Goal: Task Accomplishment & Management: Complete application form

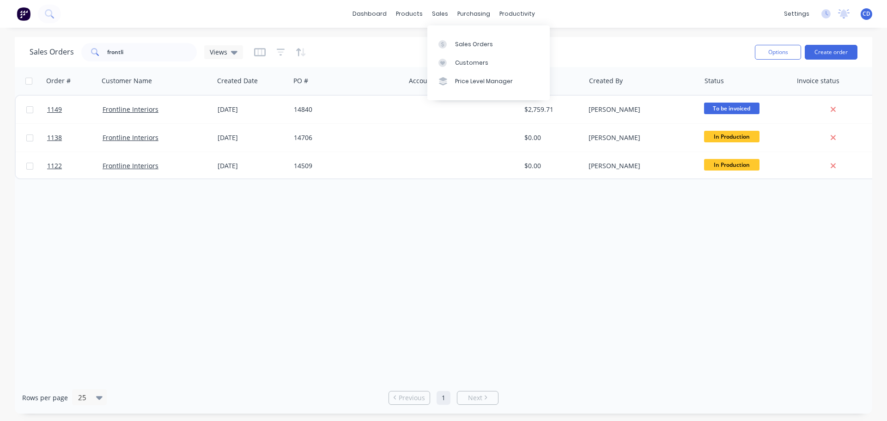
drag, startPoint x: 462, startPoint y: 43, endPoint x: 257, endPoint y: 34, distance: 205.7
click at [461, 43] on div "Sales Orders" at bounding box center [474, 44] width 38 height 8
click at [144, 53] on input "frontli" at bounding box center [152, 52] width 90 height 18
type input "f"
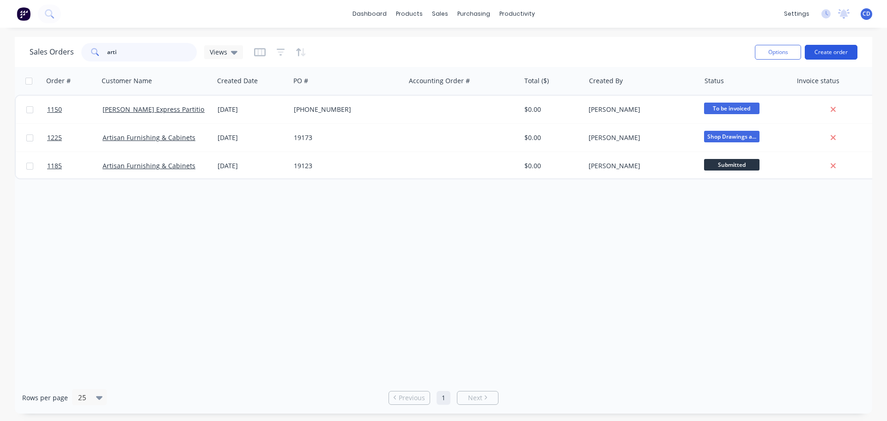
type input "arti"
click at [826, 58] on button "Create order" at bounding box center [831, 52] width 53 height 15
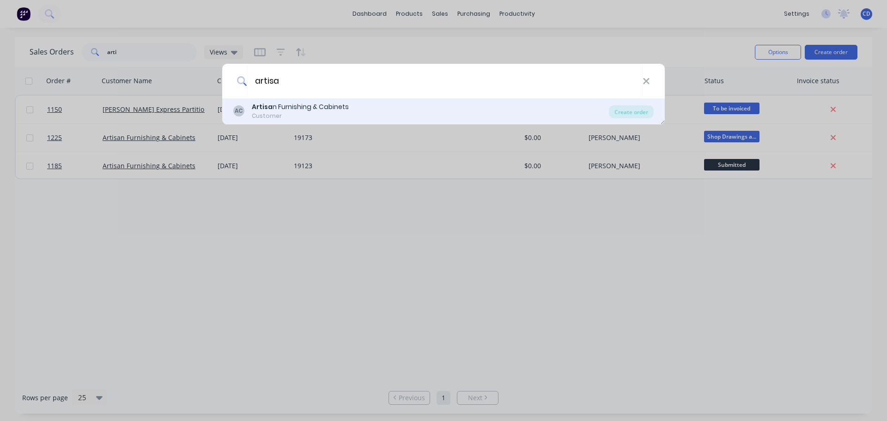
type input "artisa"
click at [305, 106] on div "Artisa n Furnishing & Cabinets" at bounding box center [300, 107] width 97 height 10
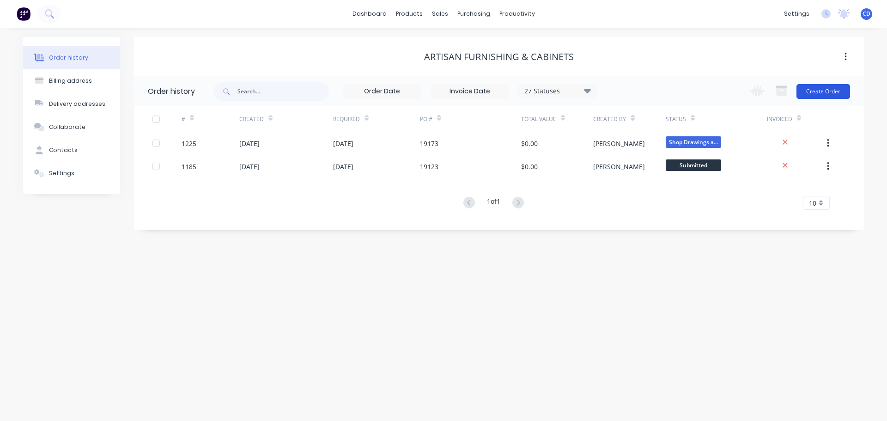
click at [809, 95] on button "Create Order" at bounding box center [823, 91] width 54 height 15
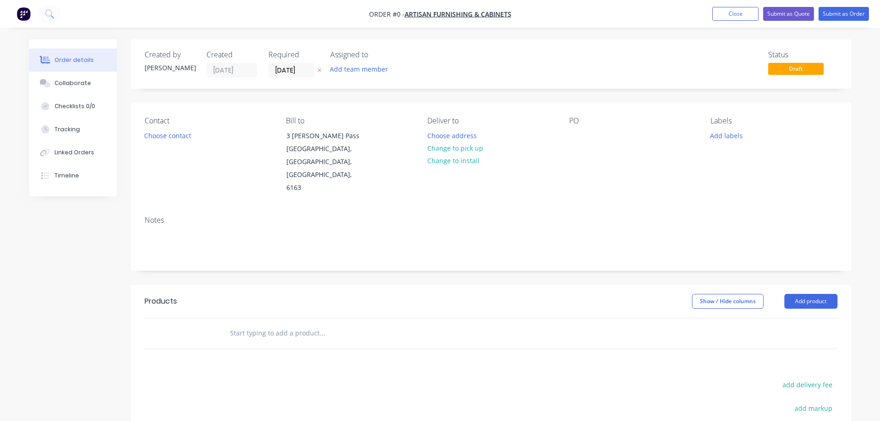
click at [588, 134] on div "PO" at bounding box center [632, 155] width 127 height 78
click at [576, 135] on div at bounding box center [576, 135] width 15 height 13
click at [296, 69] on div "Order details Collaborate Checklists 0/0 Tracking Linked Orders Timeline Order …" at bounding box center [440, 311] width 841 height 545
click at [289, 72] on input "[DATE]" at bounding box center [291, 70] width 45 height 14
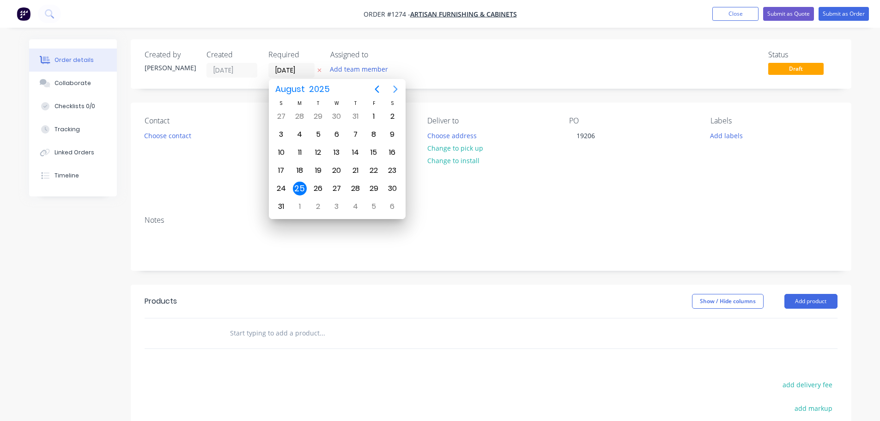
click at [392, 87] on icon "Next page" at bounding box center [395, 89] width 11 height 11
click at [320, 133] on div "9" at bounding box center [318, 134] width 14 height 14
type input "[DATE]"
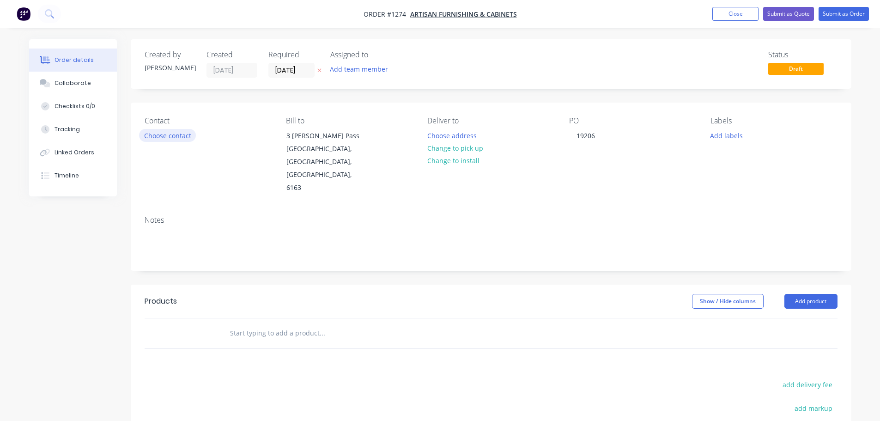
click at [156, 139] on button "Choose contact" at bounding box center [167, 135] width 57 height 12
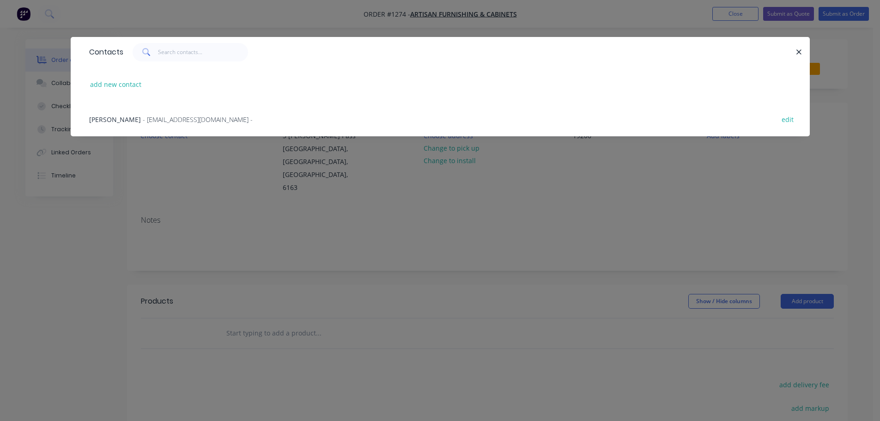
click at [156, 121] on span "- [EMAIL_ADDRESS][DOMAIN_NAME] -" at bounding box center [198, 119] width 110 height 9
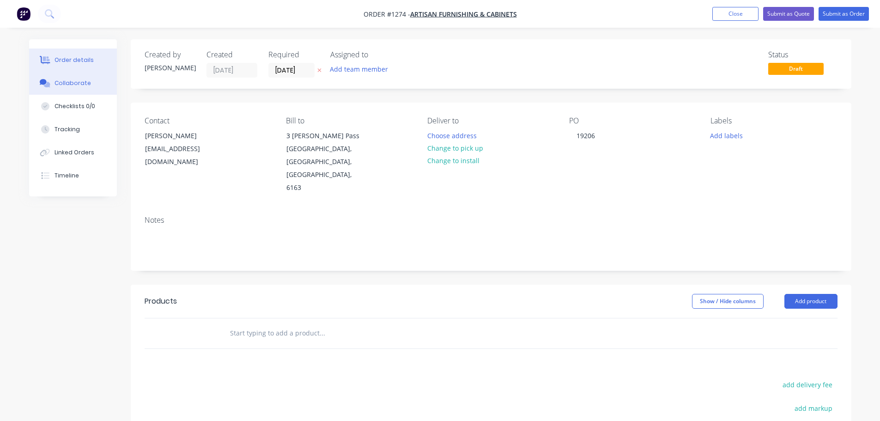
click at [77, 87] on div "Collaborate" at bounding box center [72, 83] width 36 height 8
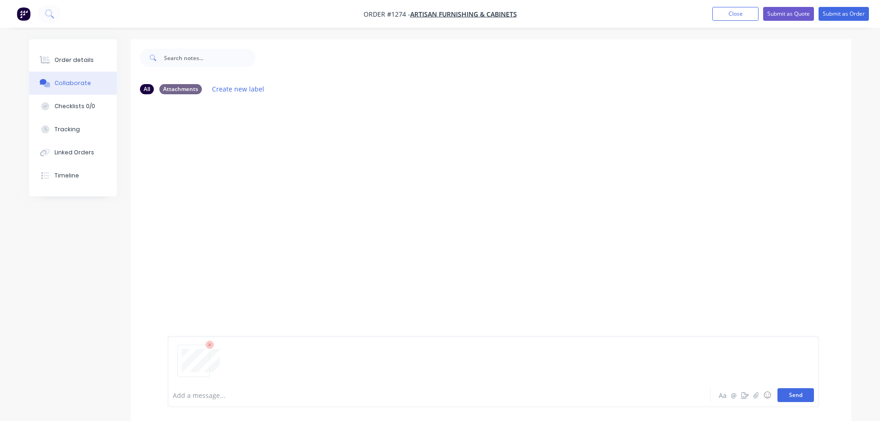
click at [800, 400] on button "Send" at bounding box center [795, 395] width 36 height 14
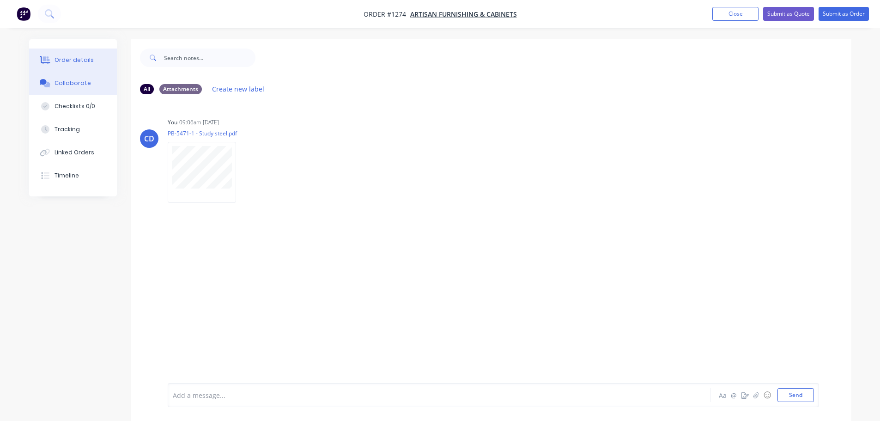
click at [87, 60] on div "Order details" at bounding box center [73, 60] width 39 height 8
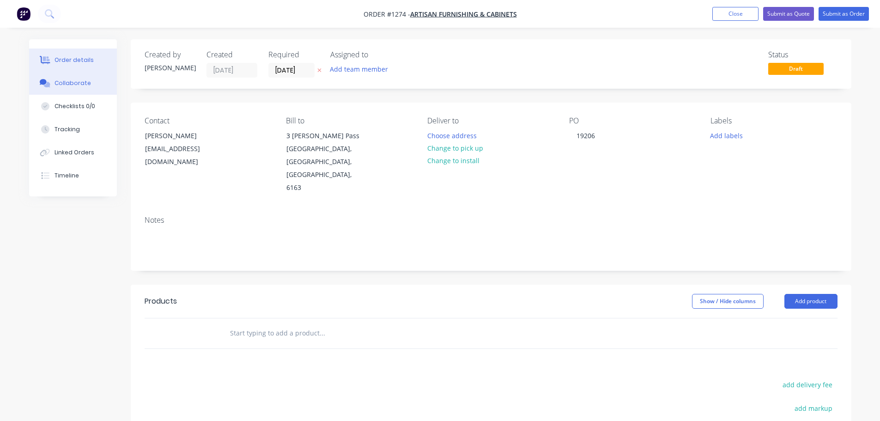
click at [80, 77] on button "Collaborate" at bounding box center [73, 83] width 88 height 23
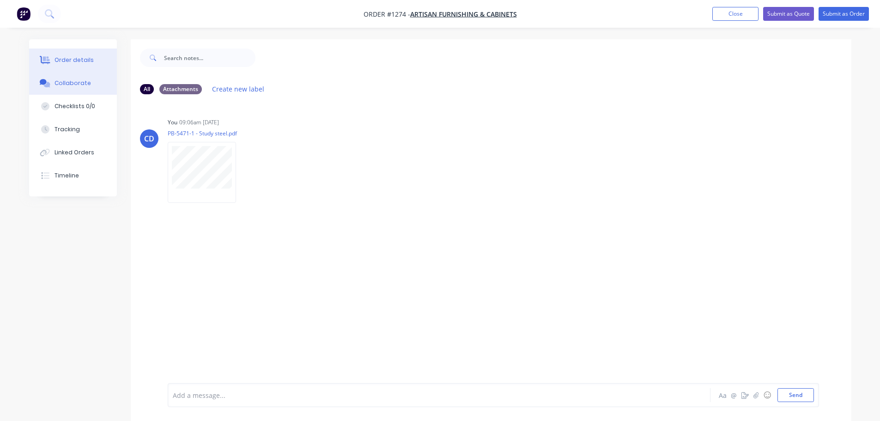
click at [78, 60] on div "Order details" at bounding box center [73, 60] width 39 height 8
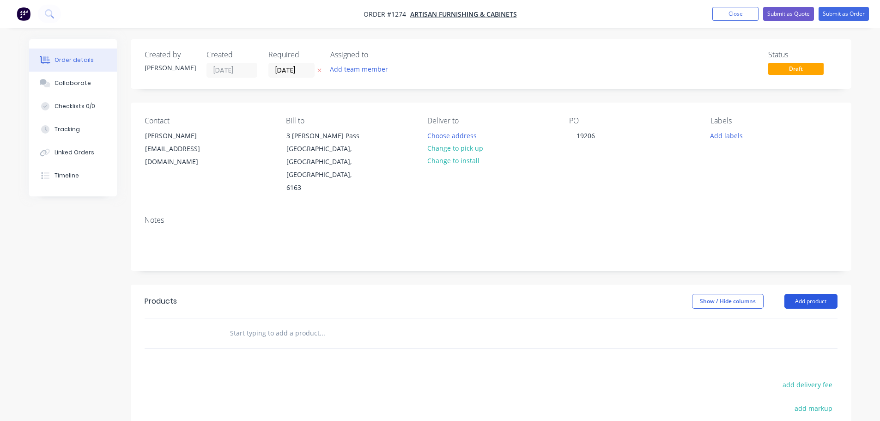
click at [812, 294] on button "Add product" at bounding box center [810, 301] width 53 height 15
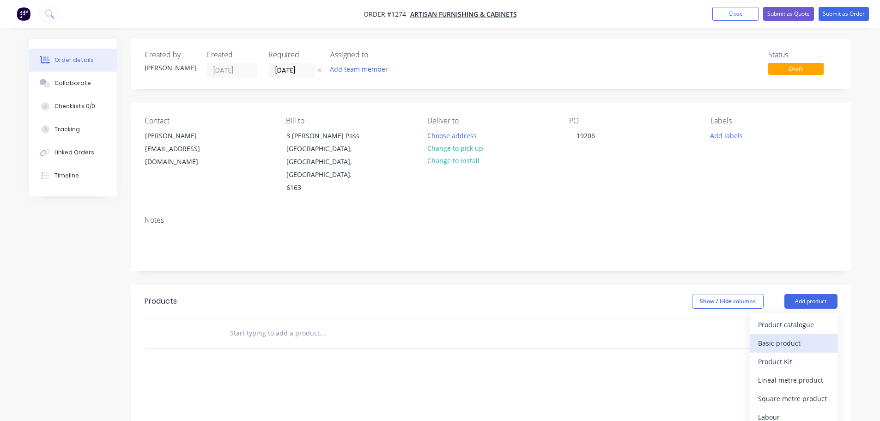
click at [783, 336] on div "Basic product" at bounding box center [793, 342] width 71 height 13
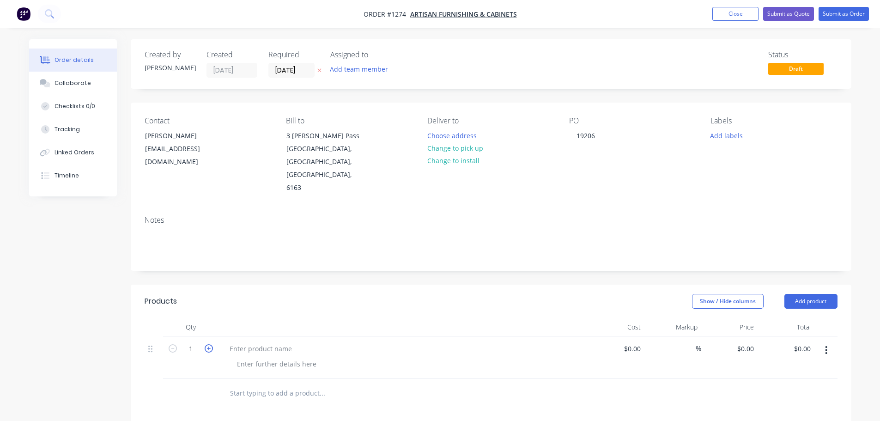
click at [206, 344] on icon "button" at bounding box center [209, 348] width 8 height 8
type input "2"
click at [252, 342] on div at bounding box center [260, 348] width 77 height 13
drag, startPoint x: 237, startPoint y: 322, endPoint x: 254, endPoint y: 329, distance: 18.0
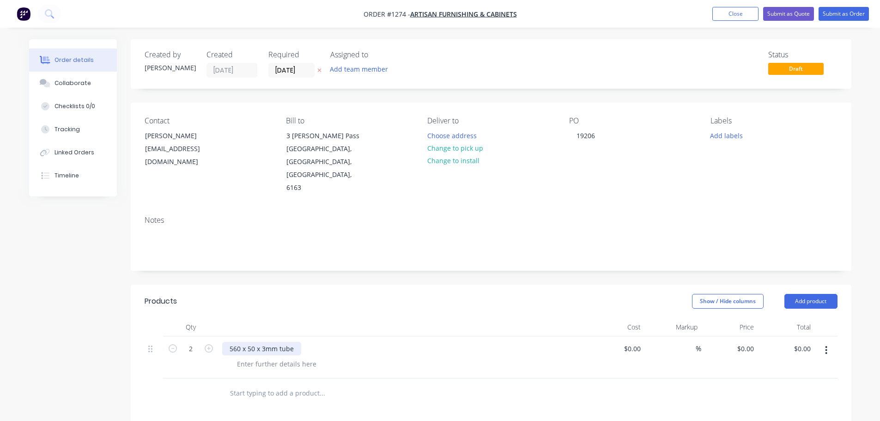
click at [241, 342] on div "560 x 50 x 3mm tube" at bounding box center [261, 348] width 79 height 13
click at [294, 342] on div "55 x 50 x 3mm tube" at bounding box center [259, 348] width 75 height 13
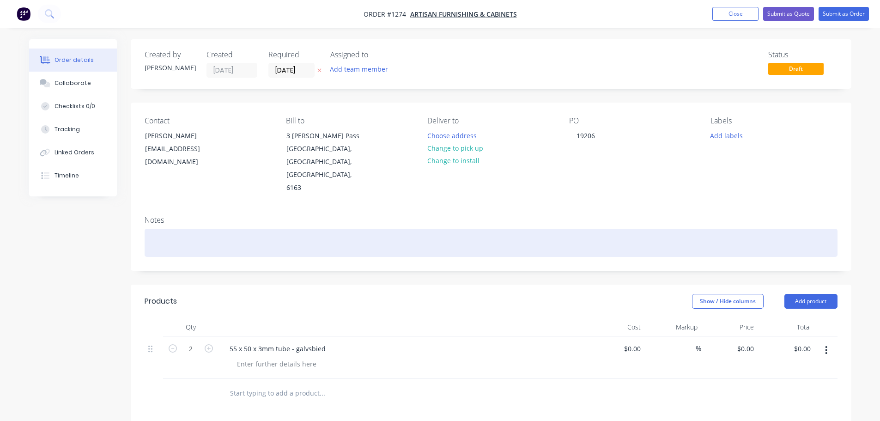
drag, startPoint x: 312, startPoint y: 324, endPoint x: 259, endPoint y: 239, distance: 100.6
click at [259, 239] on div "Notes" at bounding box center [491, 239] width 720 height 62
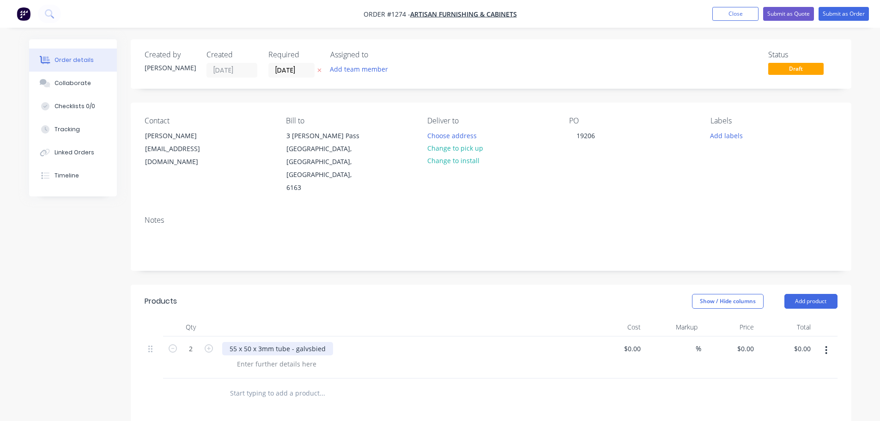
click at [227, 342] on div "55 x 50 x 3mm tube - galvsbied" at bounding box center [277, 348] width 111 height 13
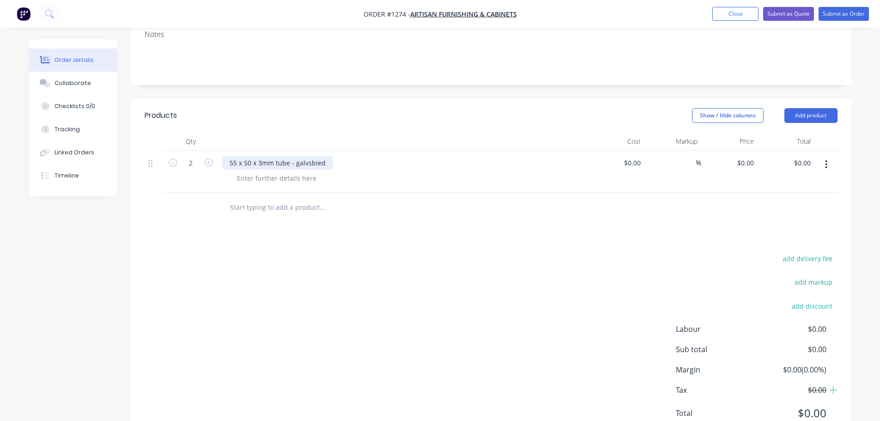
scroll to position [197, 0]
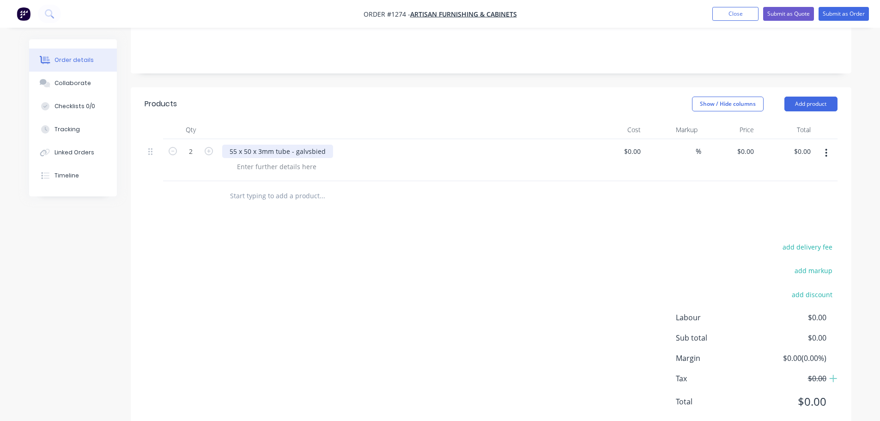
click at [232, 145] on div "55 x 50 x 3mm tube - galvsbied" at bounding box center [277, 151] width 111 height 13
click at [79, 90] on button "Collaborate" at bounding box center [73, 83] width 88 height 23
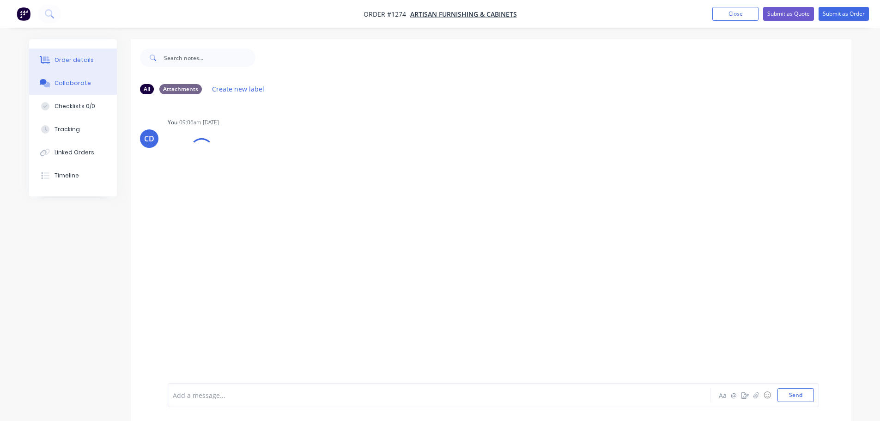
click at [72, 57] on div "Order details" at bounding box center [73, 60] width 39 height 8
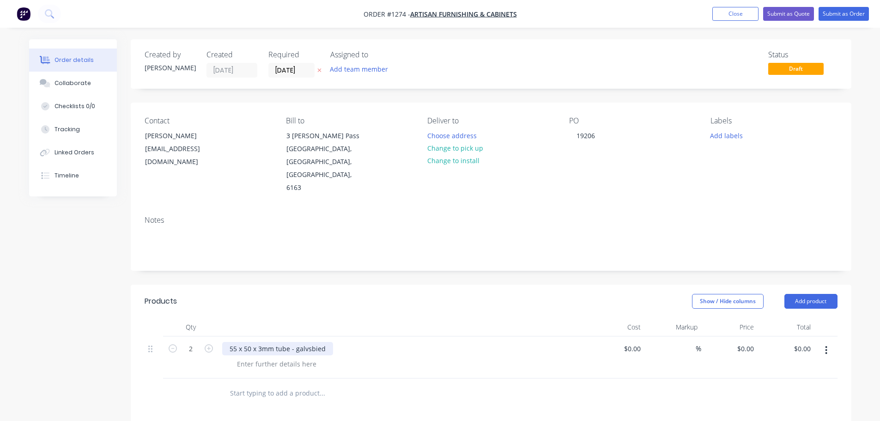
click at [231, 342] on div "55 x 50 x 3mm tube - galvsbied" at bounding box center [277, 348] width 111 height 13
click at [345, 342] on div "2583 long - 50 x 50 x 3mm tube - galvsbied" at bounding box center [295, 348] width 147 height 13
drag, startPoint x: 341, startPoint y: 321, endPoint x: 329, endPoint y: 326, distance: 12.9
click at [329, 342] on div "2583 long - 50 x 50 x 3mm tube - galvsied" at bounding box center [293, 348] width 143 height 13
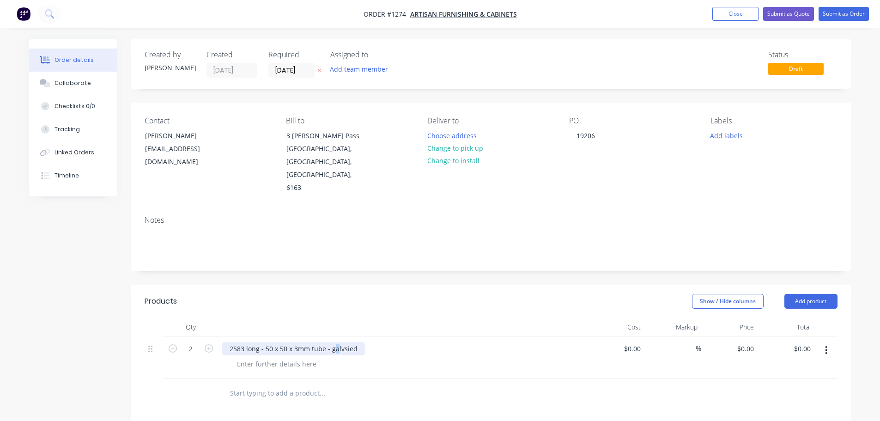
click at [335, 342] on div "2583 long - 50 x 50 x 3mm tube - galvsied" at bounding box center [293, 348] width 143 height 13
click at [336, 342] on div "2583 long - 50 x 50 x 3mm tube - galvsied" at bounding box center [293, 348] width 143 height 13
click at [276, 346] on div "2583 long - 50 x 50 x 3mm tube - galv" at bounding box center [402, 357] width 369 height 42
click at [810, 294] on button "Add product" at bounding box center [810, 301] width 53 height 15
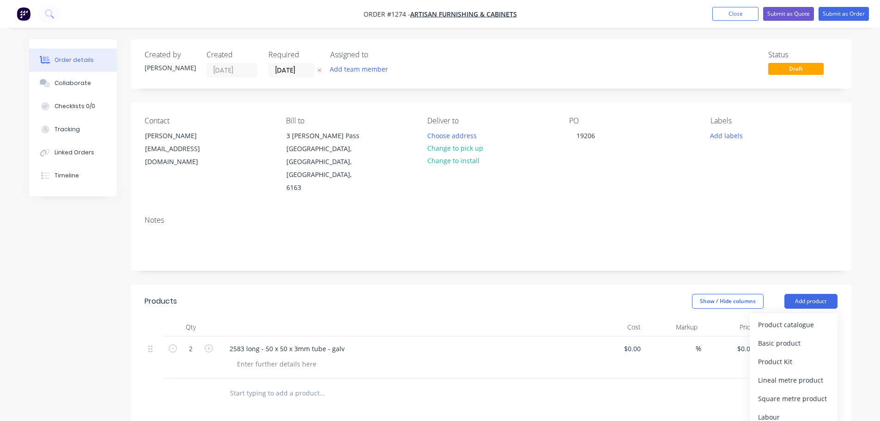
drag, startPoint x: 789, startPoint y: 316, endPoint x: 680, endPoint y: 315, distance: 109.0
click at [789, 336] on div "Basic product" at bounding box center [793, 342] width 71 height 13
type input "22"
click at [229, 384] on div at bounding box center [260, 390] width 77 height 13
click at [167, 216] on div "Notes" at bounding box center [491, 220] width 693 height 9
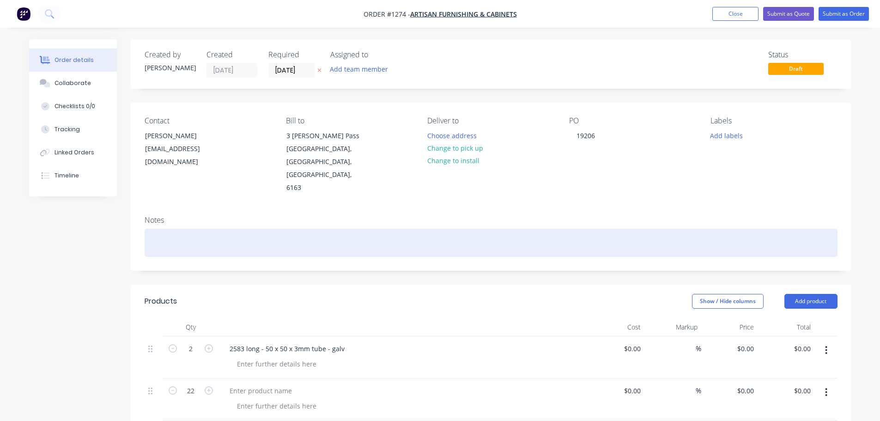
click at [167, 229] on div at bounding box center [491, 243] width 693 height 28
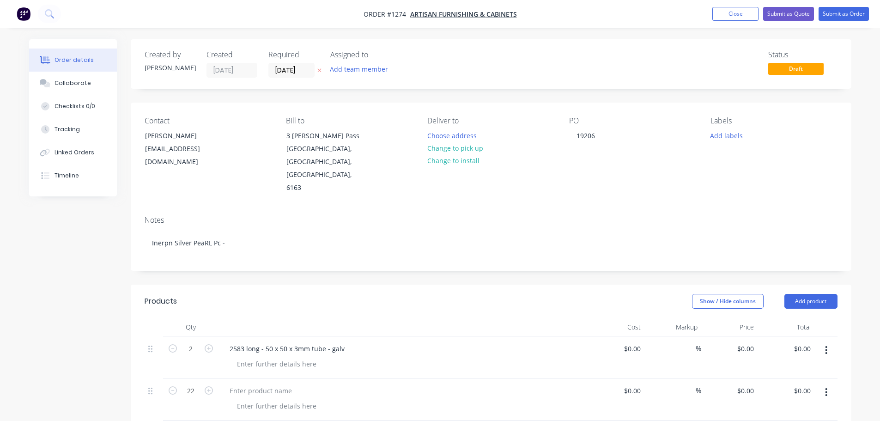
drag, startPoint x: 158, startPoint y: 216, endPoint x: 134, endPoint y: 199, distance: 29.5
click at [134, 208] on div "Notes Inerpn Silver PeaRL Pc -" at bounding box center [491, 239] width 720 height 62
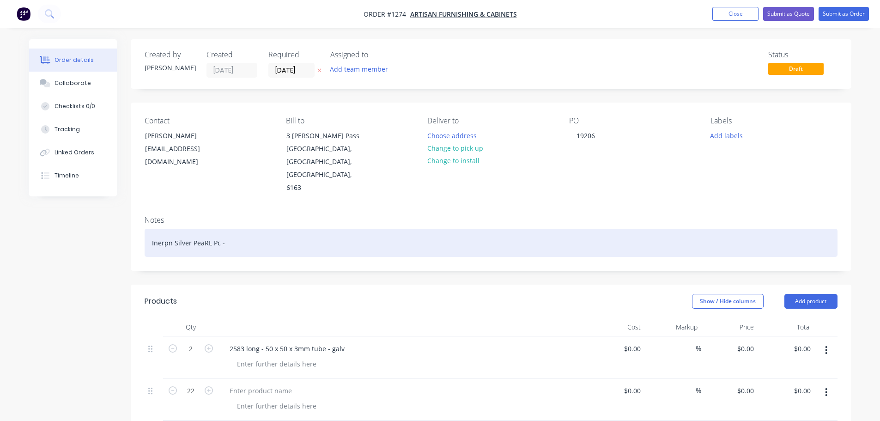
click at [157, 229] on div "Inerpn Silver PeaRL Pc -" at bounding box center [491, 243] width 693 height 28
drag, startPoint x: 159, startPoint y: 217, endPoint x: 160, endPoint y: 226, distance: 8.8
click at [150, 230] on div "InTerpn Silver PeaRL Pc -" at bounding box center [491, 243] width 693 height 28
click at [162, 229] on div "InTerpn Silver Pearl Pc -" at bounding box center [491, 243] width 693 height 28
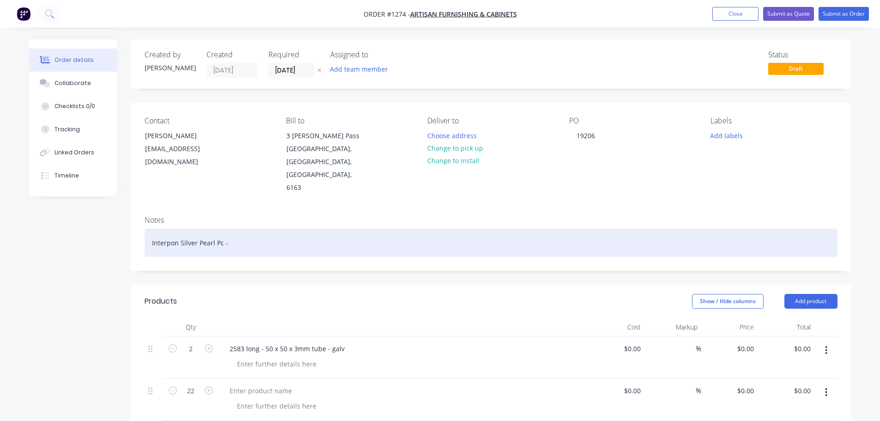
click at [215, 229] on div "Interpon Silver Pearl Pc -" at bounding box center [491, 243] width 693 height 28
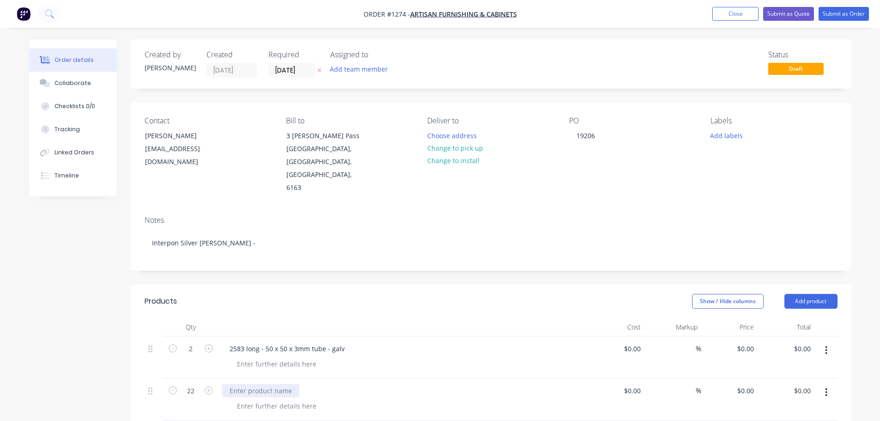
click at [245, 384] on div at bounding box center [260, 390] width 77 height 13
click at [249, 384] on div at bounding box center [260, 390] width 77 height 13
click at [260, 399] on div at bounding box center [277, 405] width 94 height 13
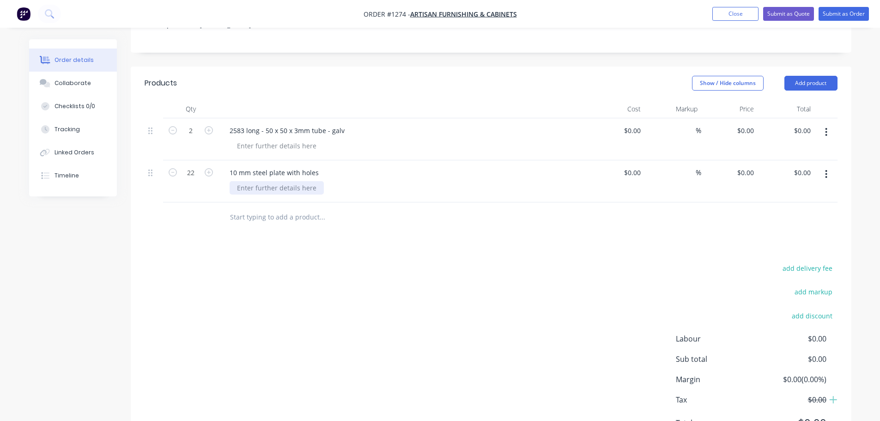
scroll to position [239, 0]
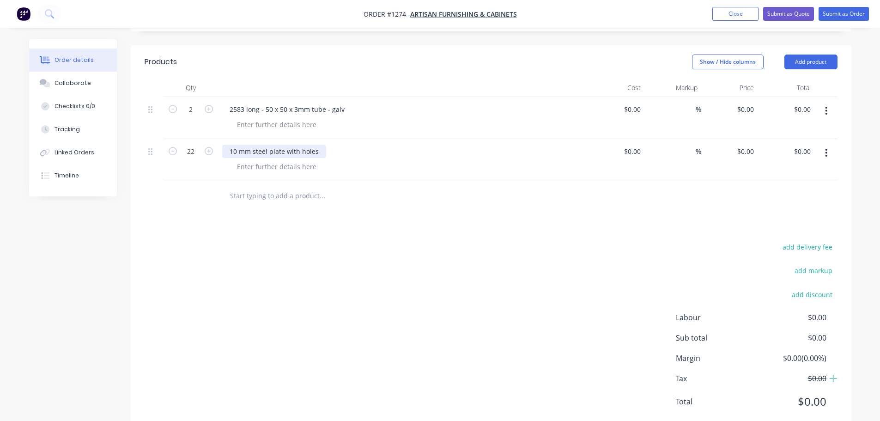
click at [285, 145] on div "10 mm steel plate with holes" at bounding box center [274, 151] width 104 height 13
click at [260, 160] on div at bounding box center [277, 166] width 94 height 13
click at [63, 90] on button "Collaborate" at bounding box center [73, 83] width 88 height 23
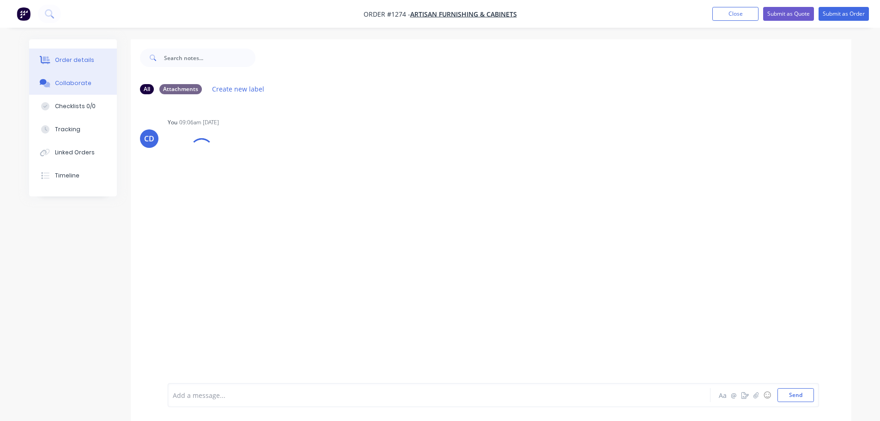
click at [67, 61] on div "Order details" at bounding box center [73, 60] width 39 height 8
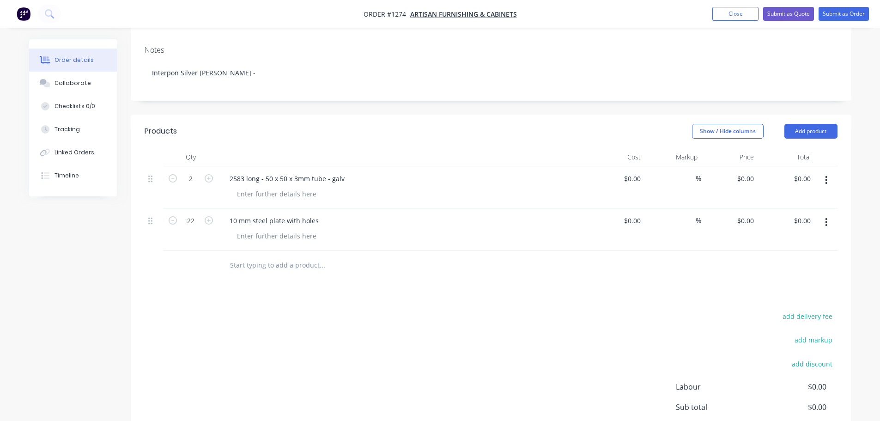
scroll to position [185, 0]
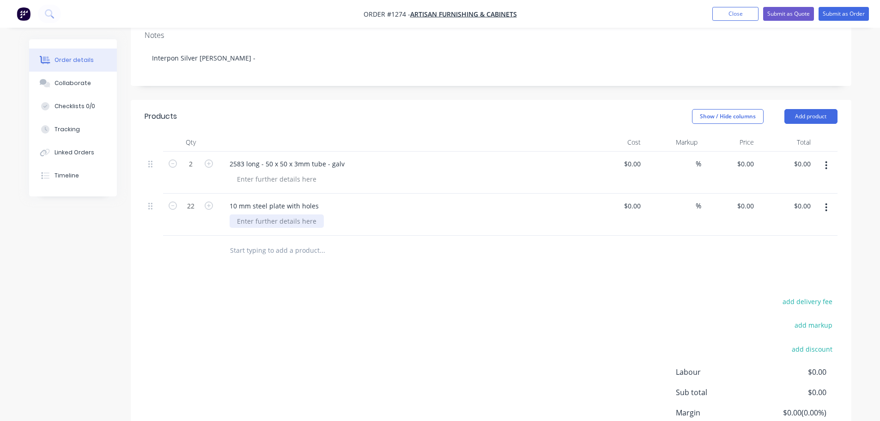
click at [245, 214] on div at bounding box center [277, 220] width 94 height 13
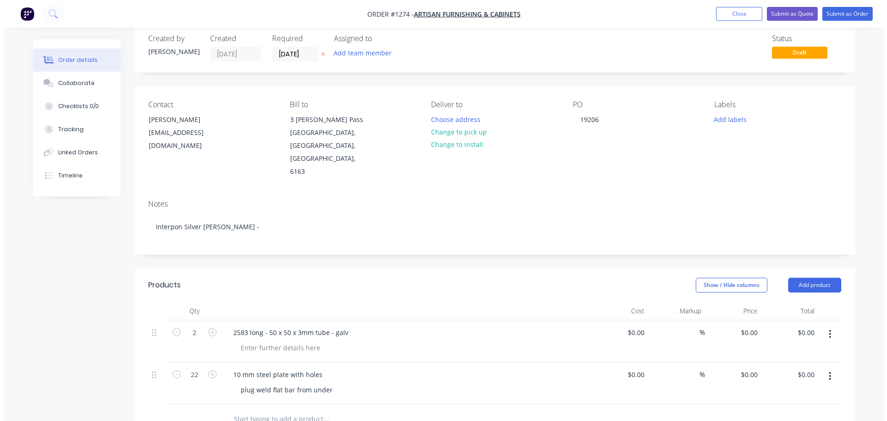
scroll to position [0, 0]
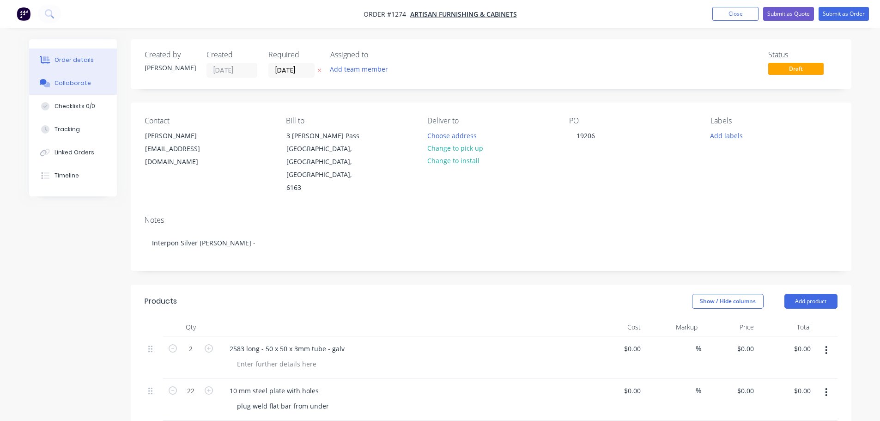
click at [83, 84] on div "Collaborate" at bounding box center [72, 83] width 36 height 8
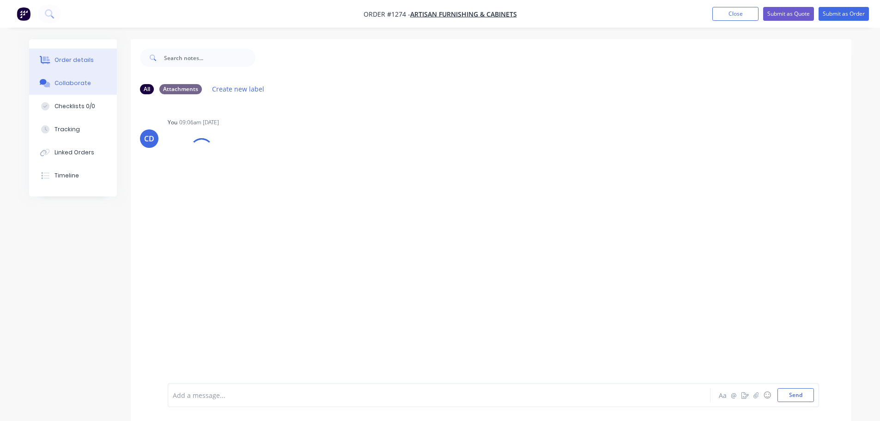
click at [61, 57] on div "Order details" at bounding box center [73, 60] width 39 height 8
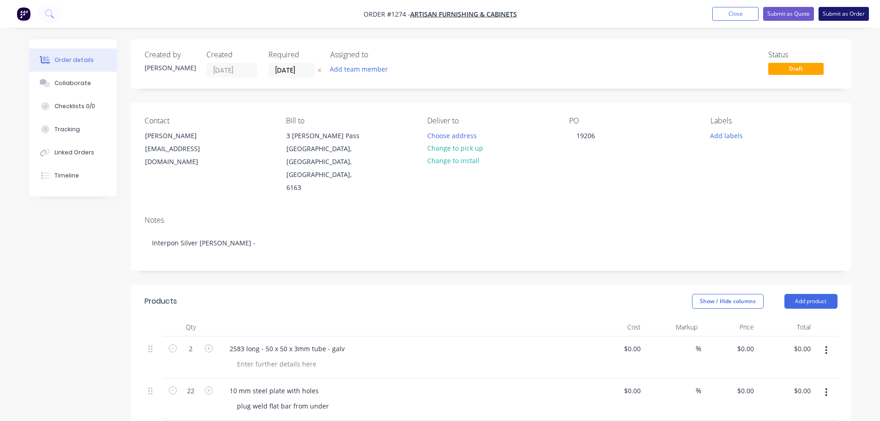
click at [838, 12] on button "Submit as Order" at bounding box center [843, 14] width 50 height 14
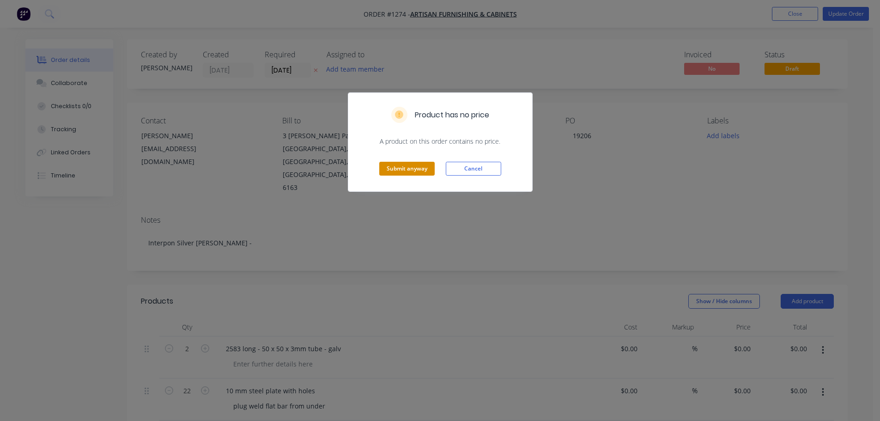
click at [387, 169] on button "Submit anyway" at bounding box center [406, 169] width 55 height 14
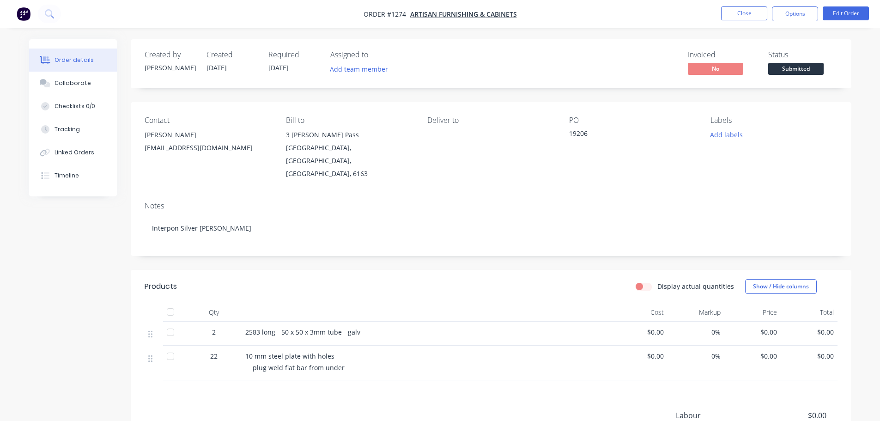
click at [786, 63] on span "Submitted" at bounding box center [795, 69] width 55 height 12
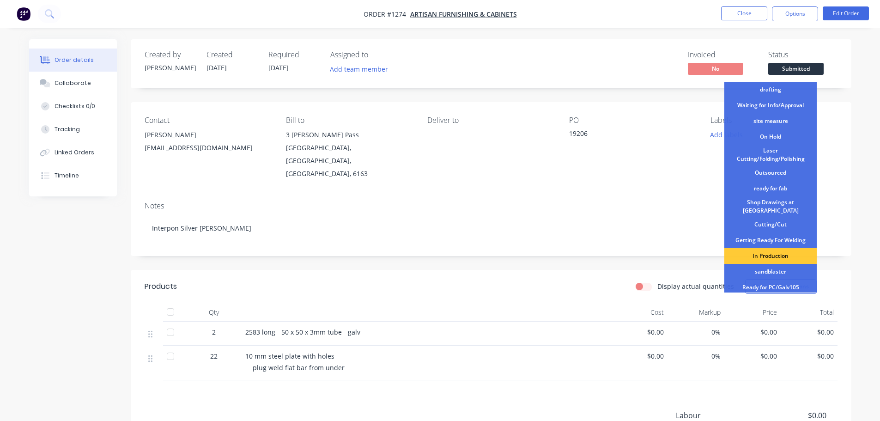
click at [665, 101] on div "Created by [PERSON_NAME] Created [DATE] Required [DATE] Assigned to Add team me…" at bounding box center [491, 284] width 720 height 491
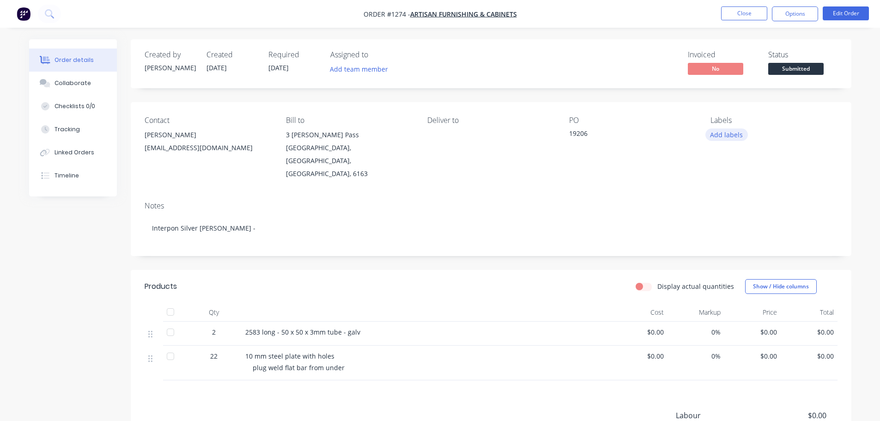
click at [737, 136] on button "Add labels" at bounding box center [726, 134] width 42 height 12
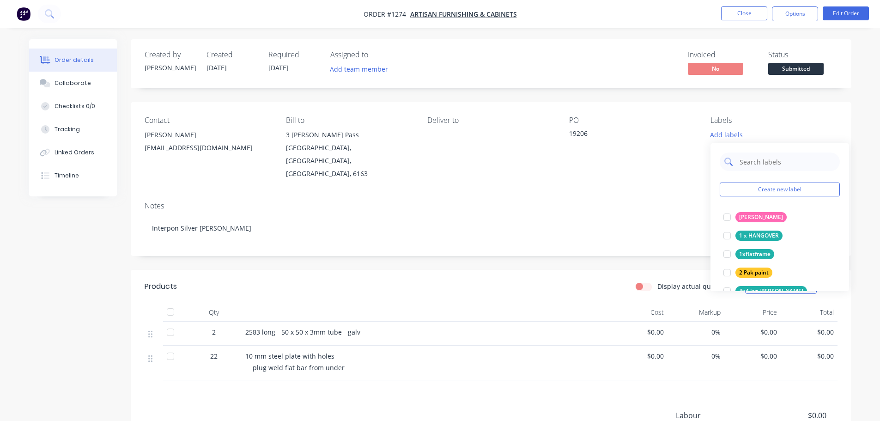
drag, startPoint x: 756, startPoint y: 164, endPoint x: 754, endPoint y: 160, distance: 5.0
click at [756, 164] on input "text" at bounding box center [786, 161] width 97 height 18
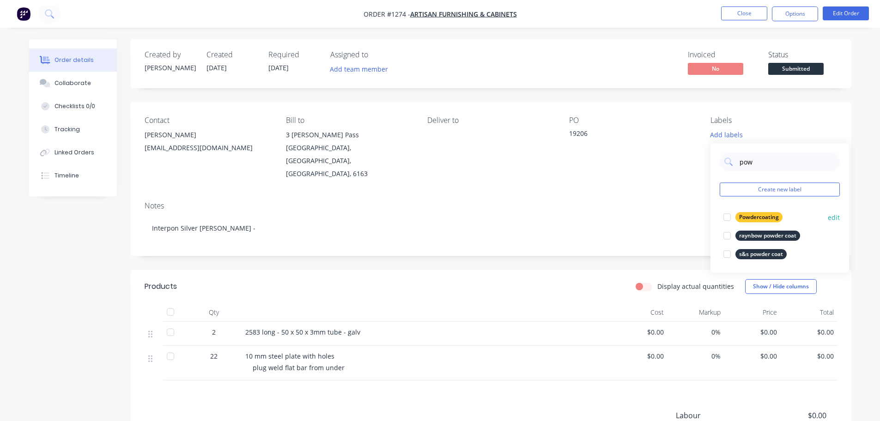
type input "pow"
click at [749, 221] on div "Powdercoating" at bounding box center [758, 217] width 47 height 10
click at [772, 110] on div "Contact Mick [EMAIL_ADDRESS][DOMAIN_NAME] Bill to 3 [PERSON_NAME][GEOGRAPHIC_DA…" at bounding box center [491, 148] width 720 height 92
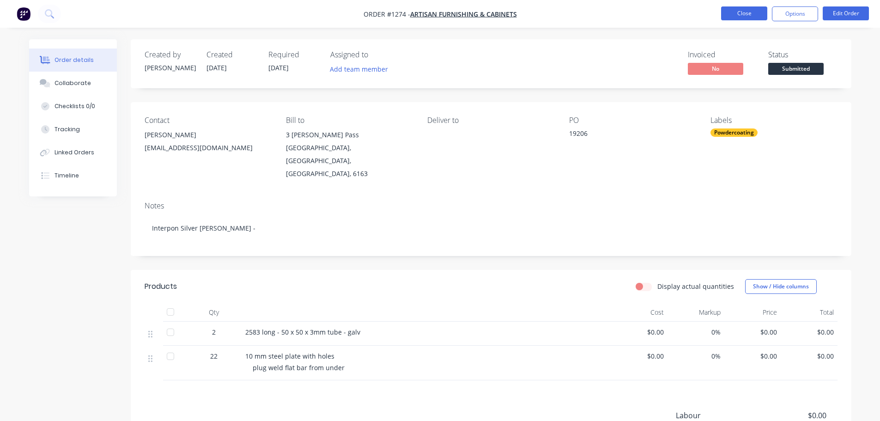
click at [736, 20] on button "Close" at bounding box center [744, 13] width 46 height 14
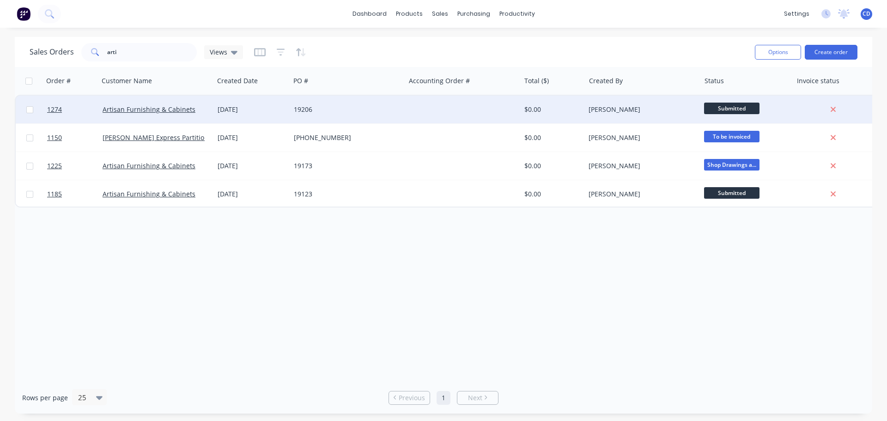
click at [203, 108] on div "Artisan Furnishing & Cabinets" at bounding box center [154, 109] width 103 height 9
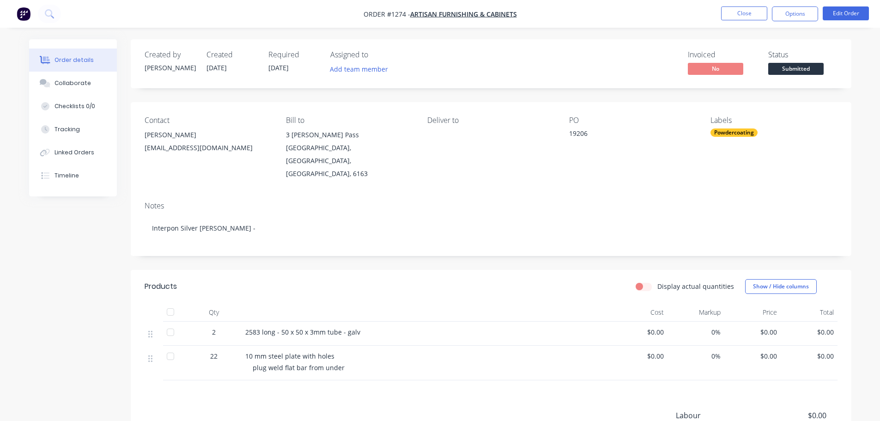
drag, startPoint x: 789, startPoint y: 14, endPoint x: 796, endPoint y: 25, distance: 13.3
click at [789, 14] on button "Options" at bounding box center [795, 13] width 46 height 15
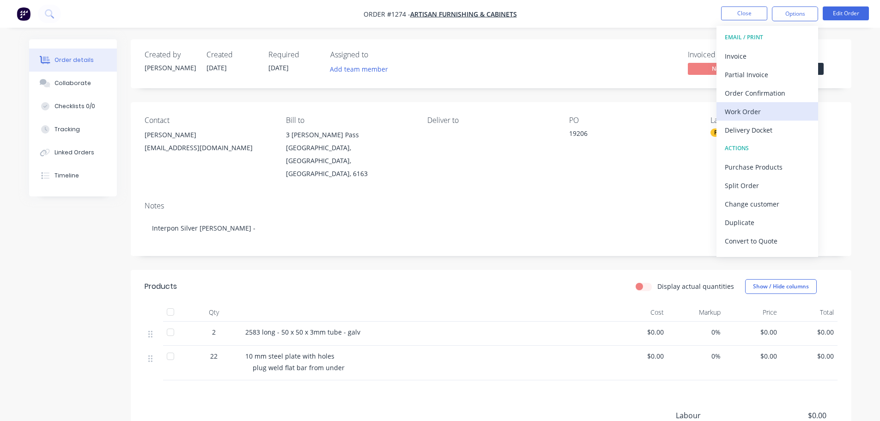
click at [759, 110] on div "Work Order" at bounding box center [767, 111] width 85 height 13
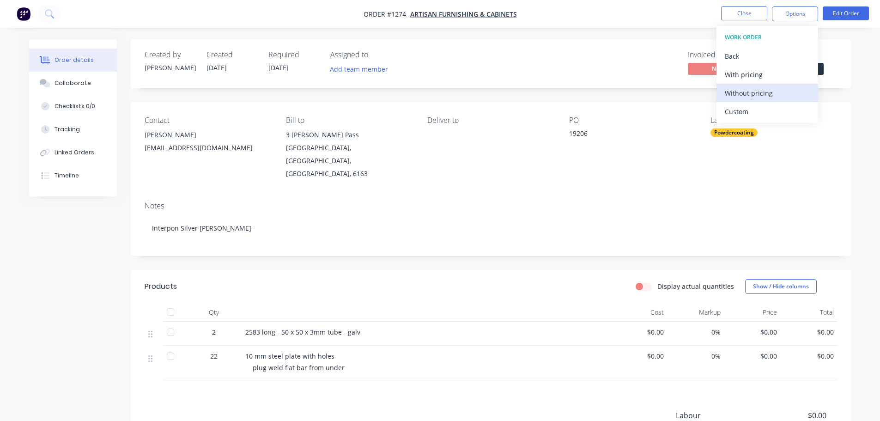
click at [753, 91] on div "Without pricing" at bounding box center [767, 92] width 85 height 13
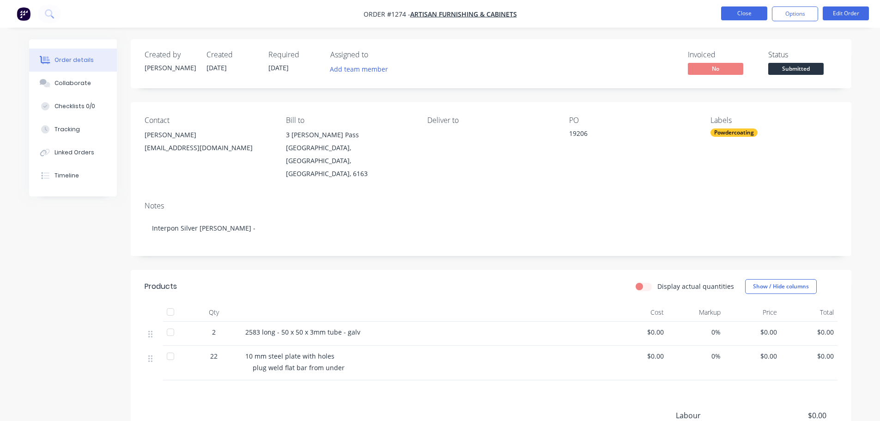
click at [731, 16] on button "Close" at bounding box center [744, 13] width 46 height 14
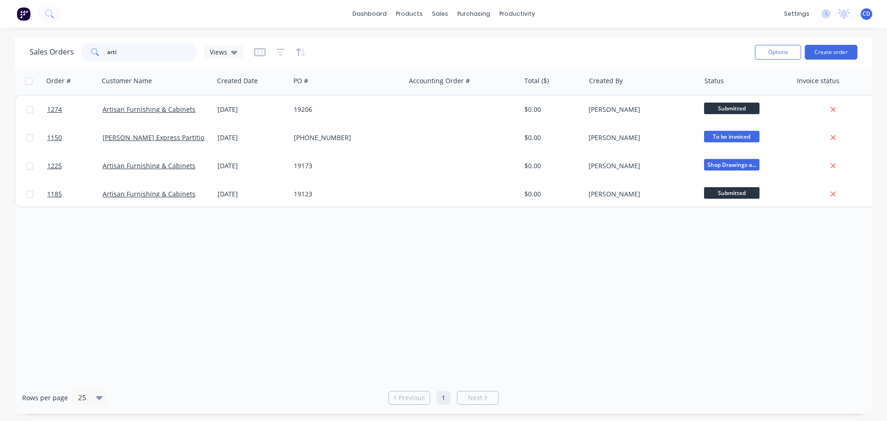
click at [159, 54] on input "arti" at bounding box center [152, 52] width 90 height 18
type input "a"
